Goal: Information Seeking & Learning: Learn about a topic

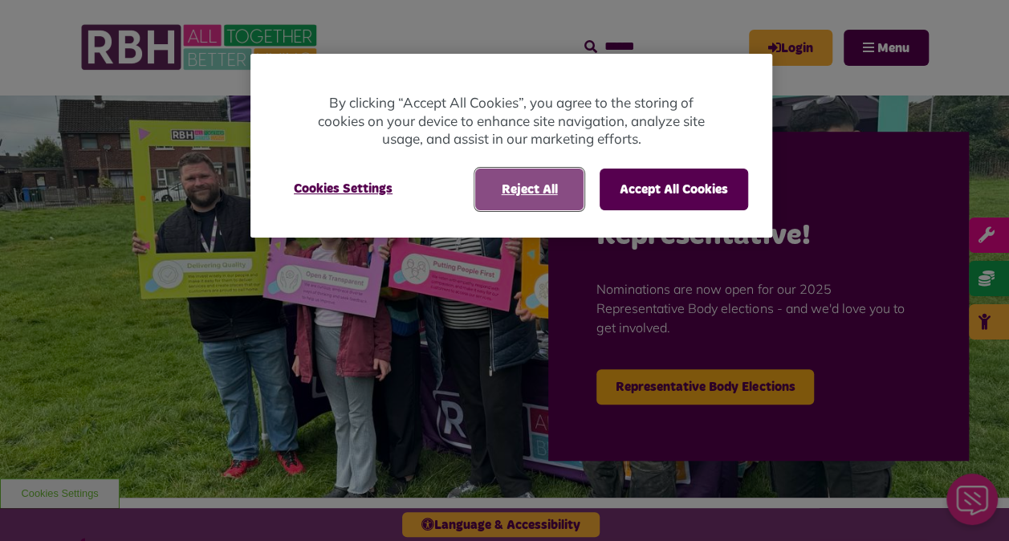
click at [560, 181] on button "Reject All" at bounding box center [529, 190] width 108 height 42
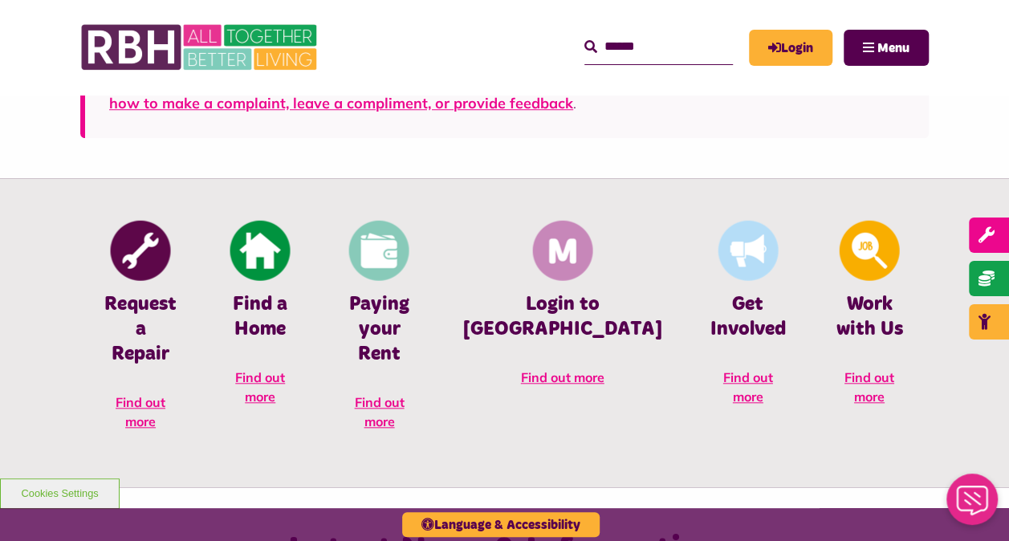
scroll to position [581, 0]
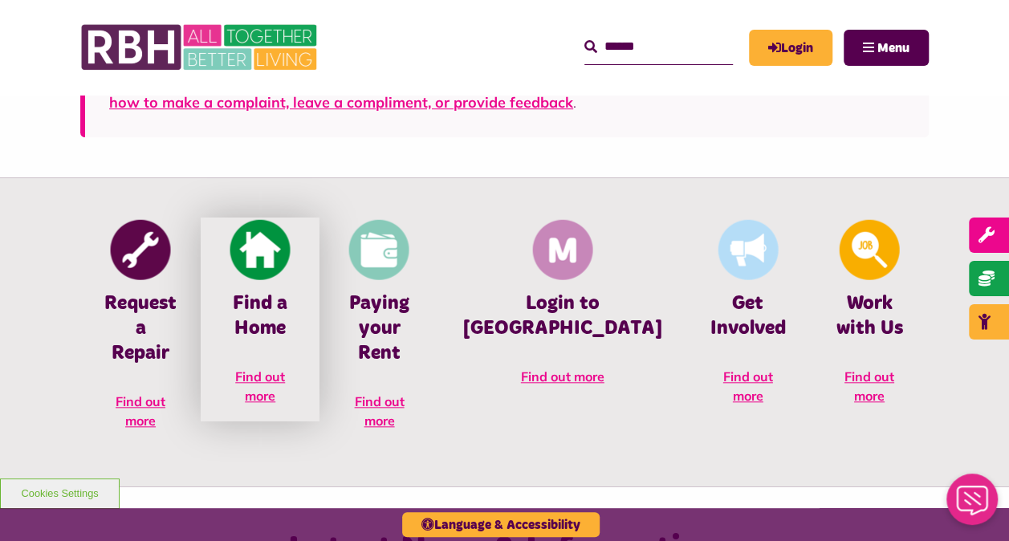
click at [290, 257] on img at bounding box center [260, 249] width 60 height 60
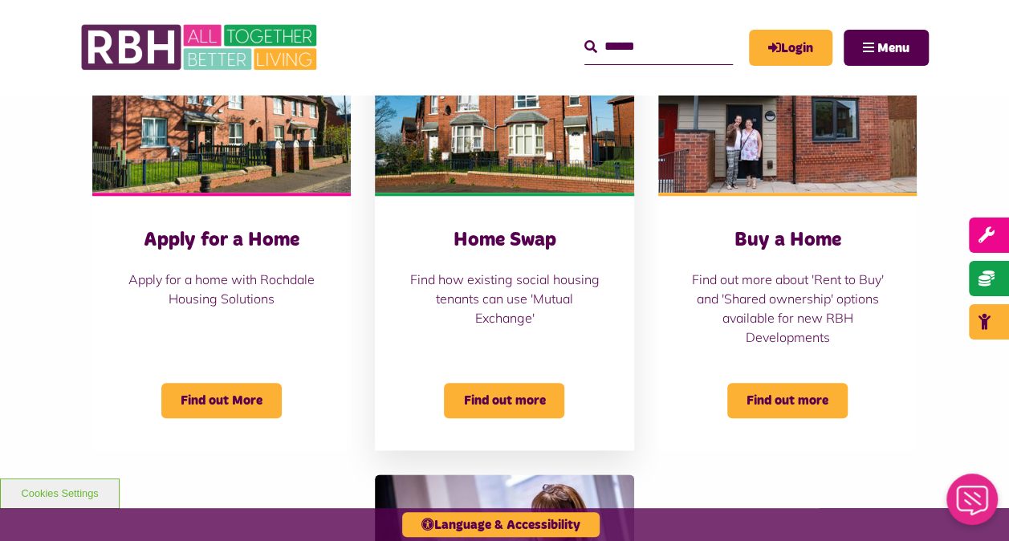
scroll to position [676, 0]
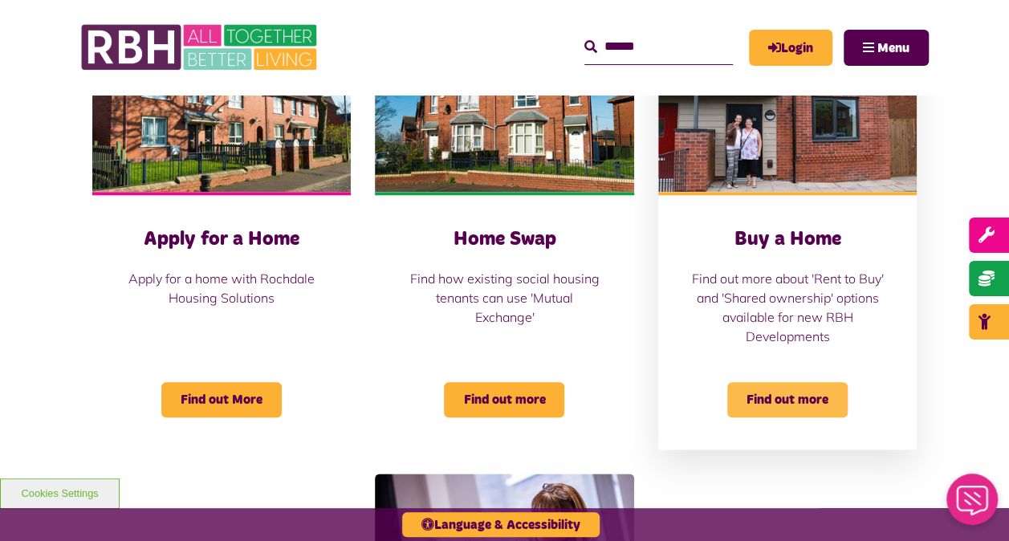
click at [766, 393] on span "Find out more" at bounding box center [787, 399] width 120 height 35
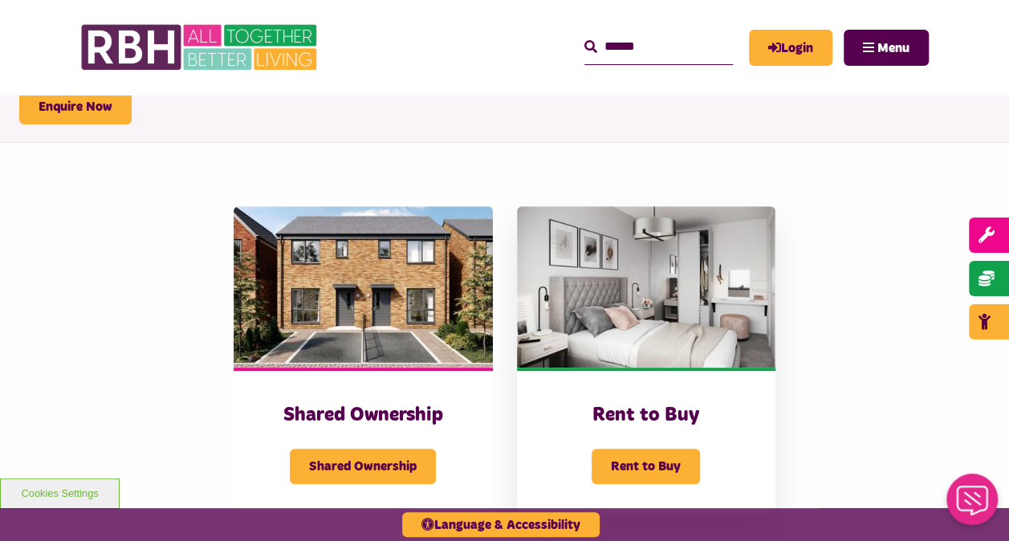
scroll to position [502, 0]
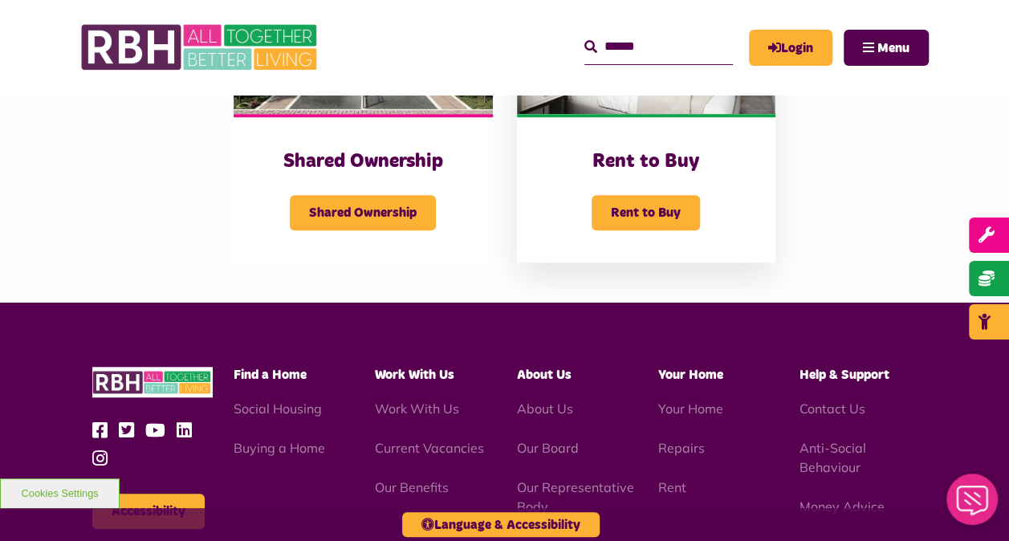
click at [656, 193] on div "Rent to Buy" at bounding box center [646, 202] width 194 height 55
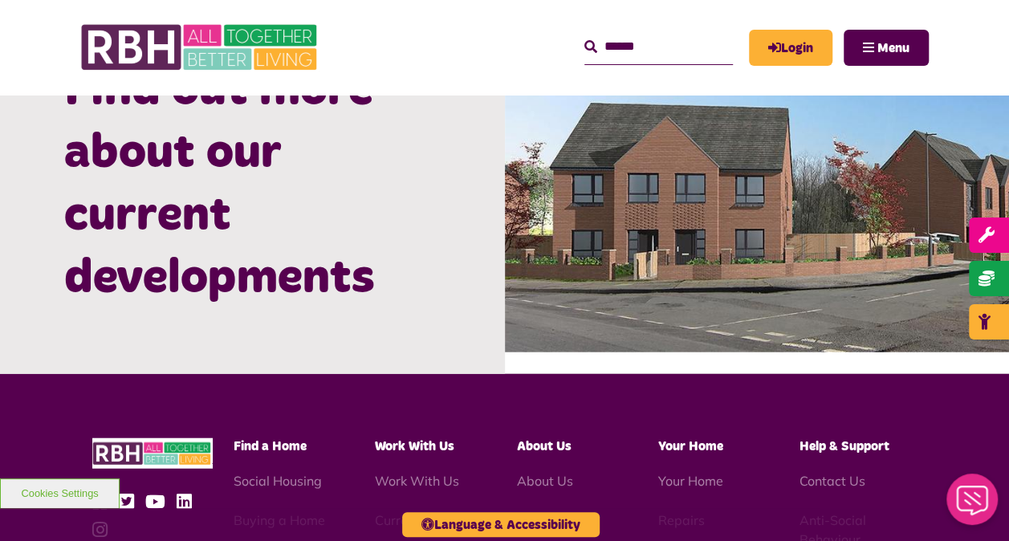
click at [645, 265] on img at bounding box center [757, 184] width 505 height 336
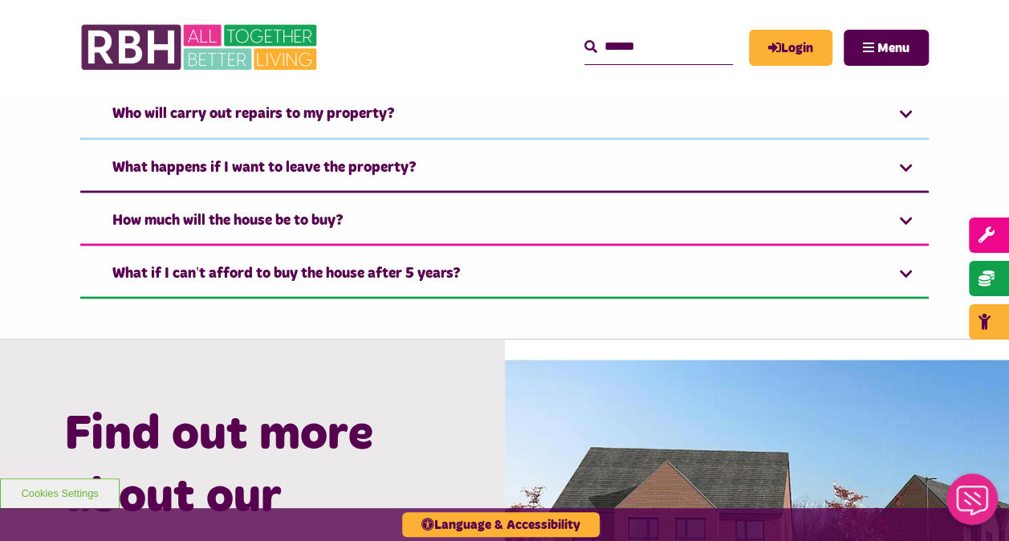
scroll to position [1394, 0]
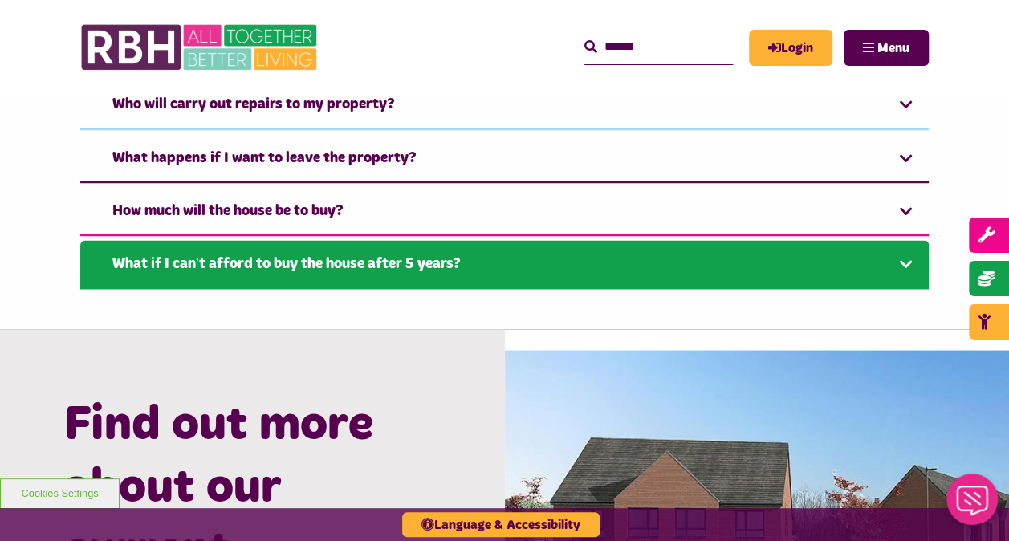
click at [585, 270] on link "What if I can’t afford to buy the house after 5 years?" at bounding box center [504, 264] width 848 height 49
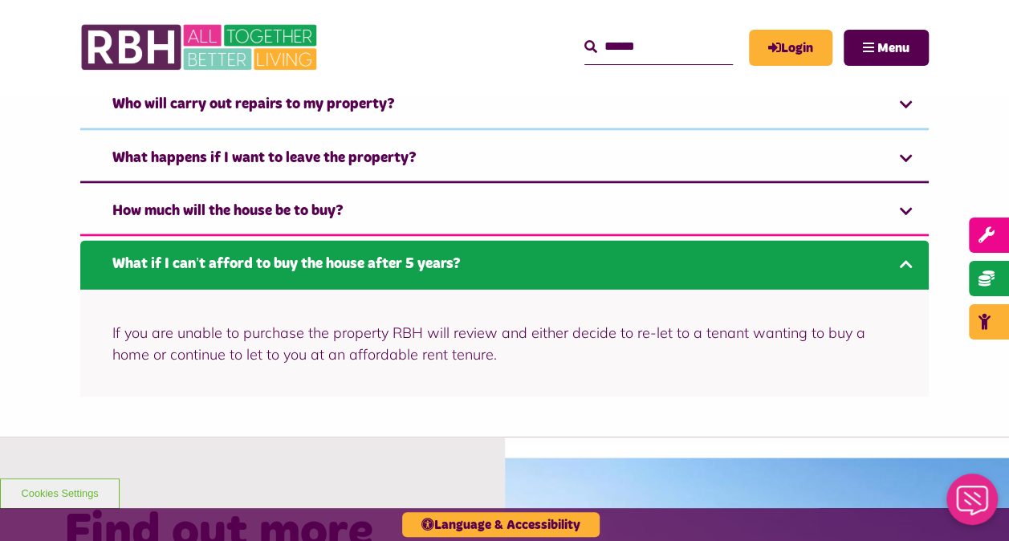
click at [585, 270] on link "What if I can’t afford to buy the house after 5 years?" at bounding box center [504, 264] width 848 height 49
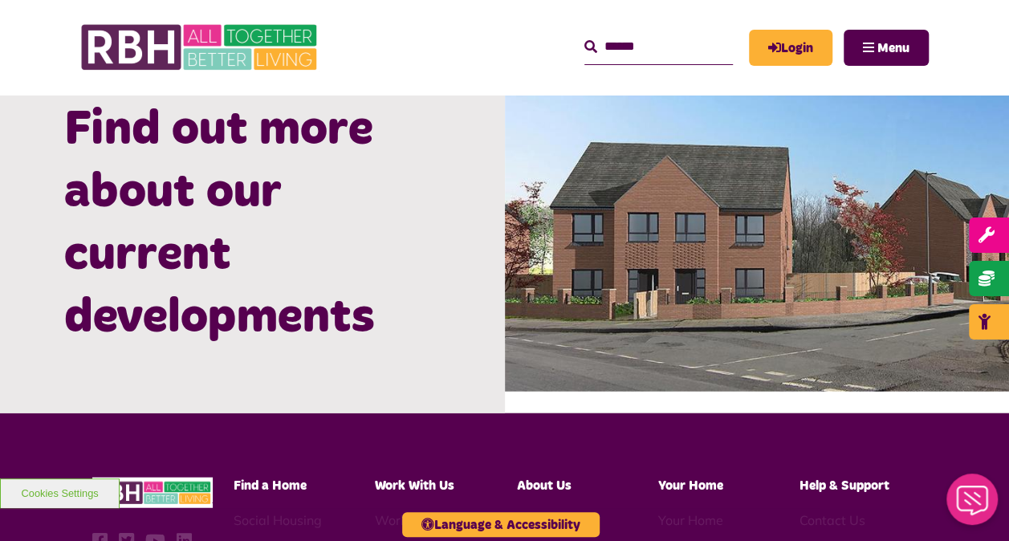
scroll to position [1690, 0]
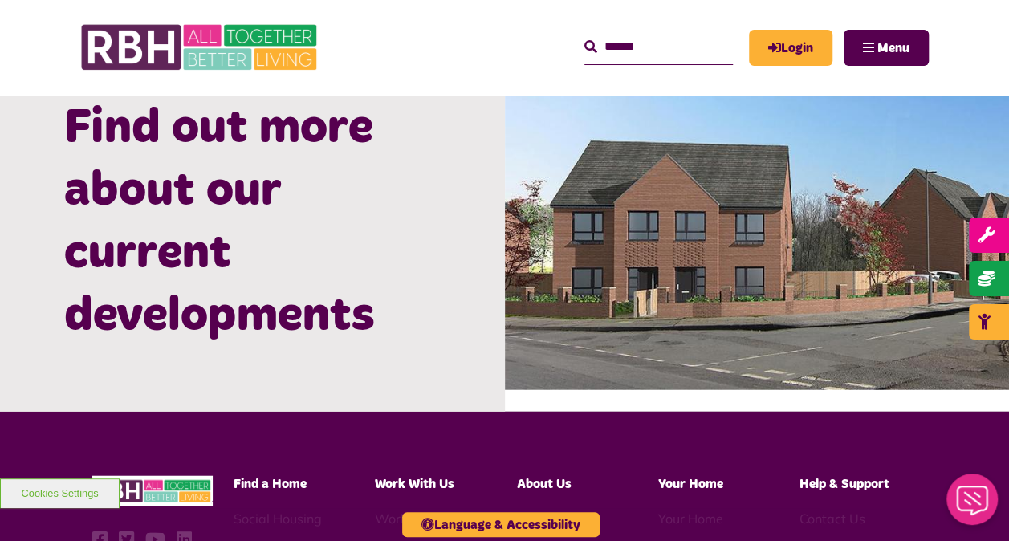
click at [737, 286] on img at bounding box center [757, 222] width 505 height 336
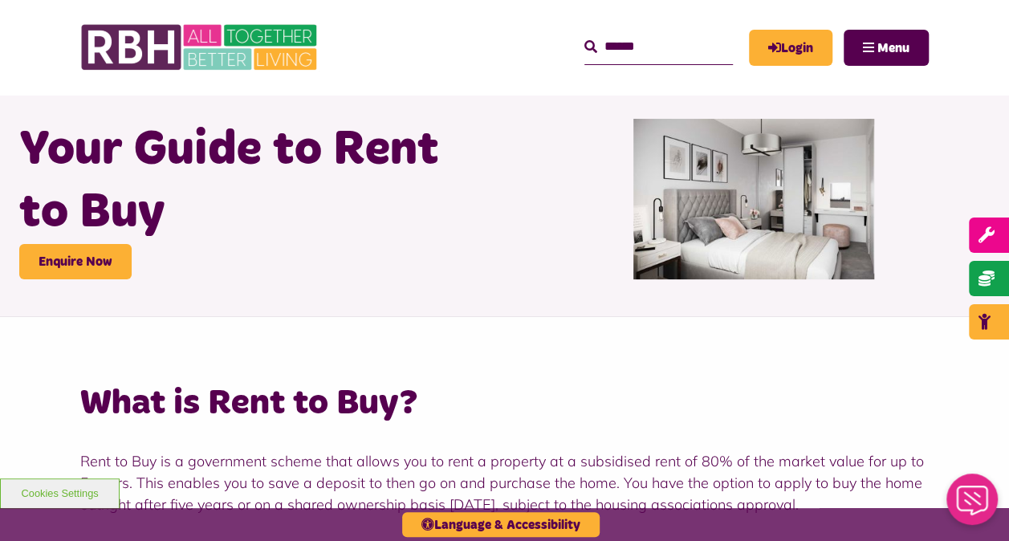
scroll to position [0, 0]
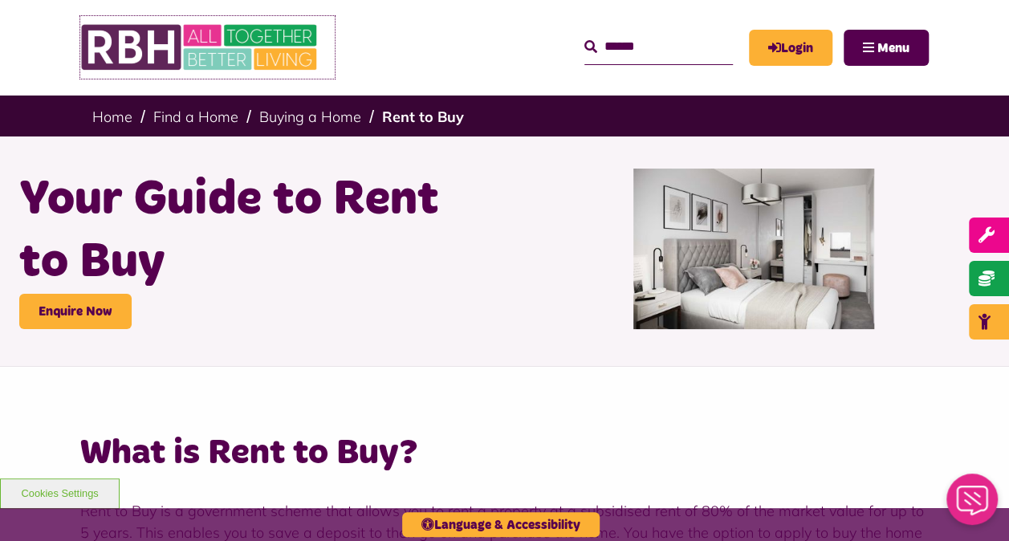
click at [207, 35] on img at bounding box center [200, 47] width 241 height 63
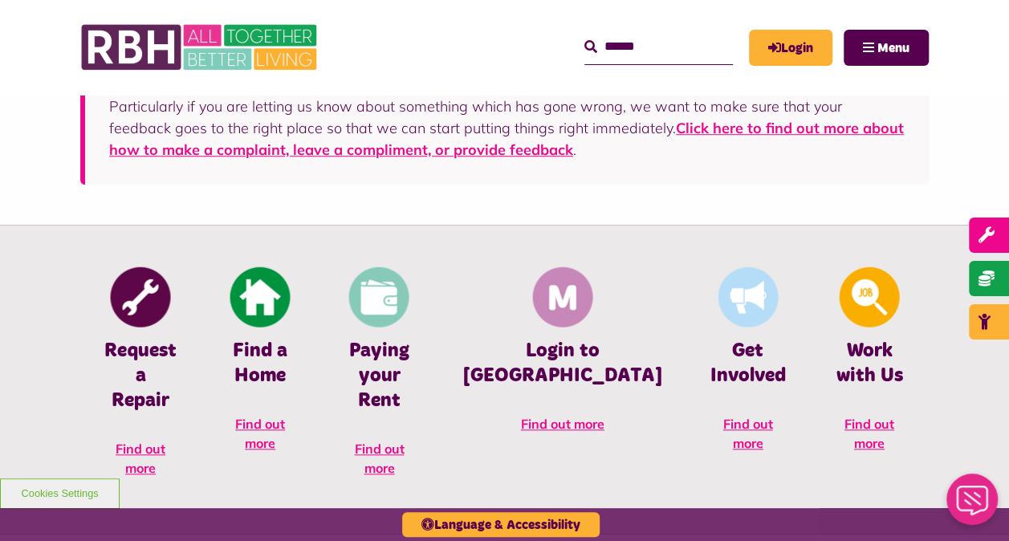
scroll to position [619, 0]
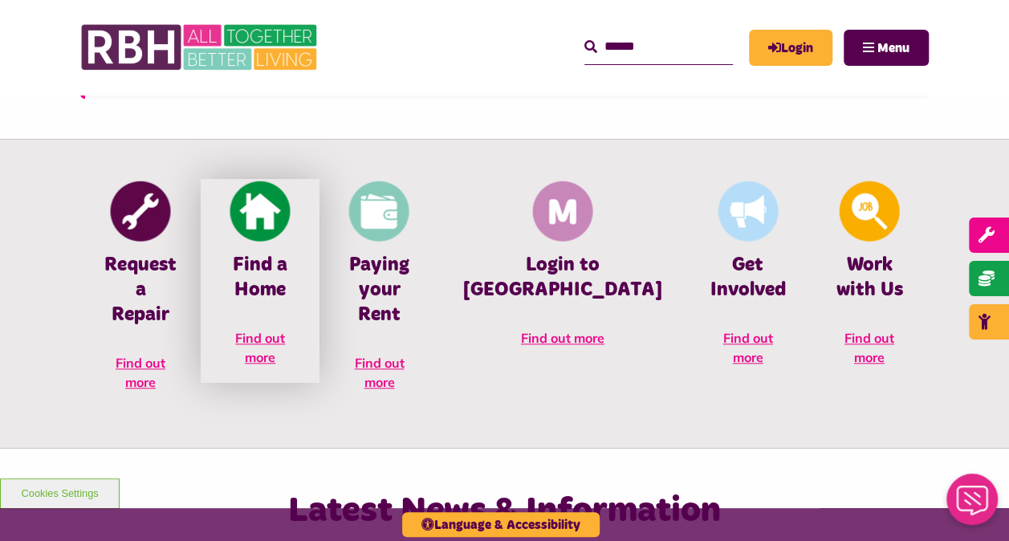
click at [308, 252] on link "Find a Home Find out more" at bounding box center [260, 281] width 119 height 204
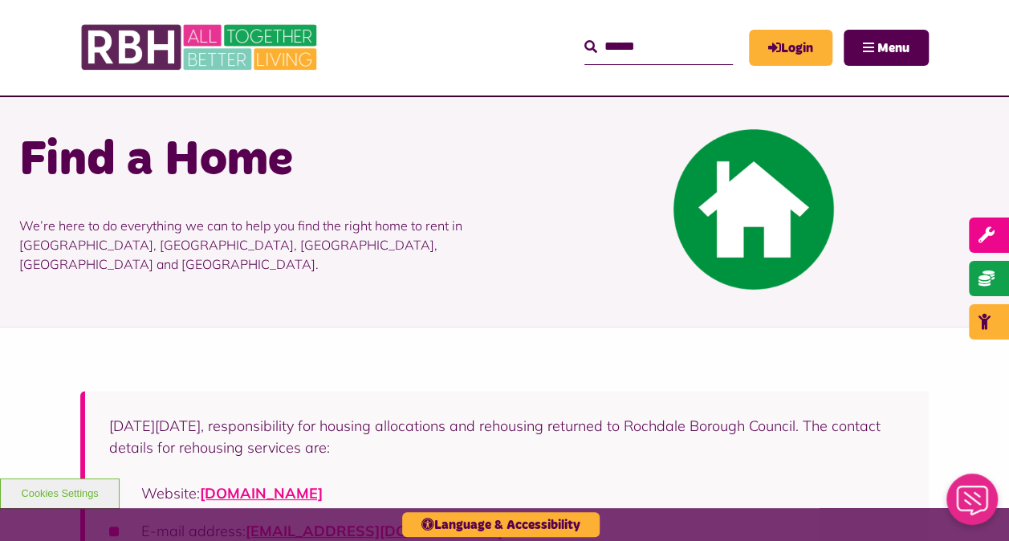
scroll to position [40, 0]
